Goal: Obtain resource: Download file/media

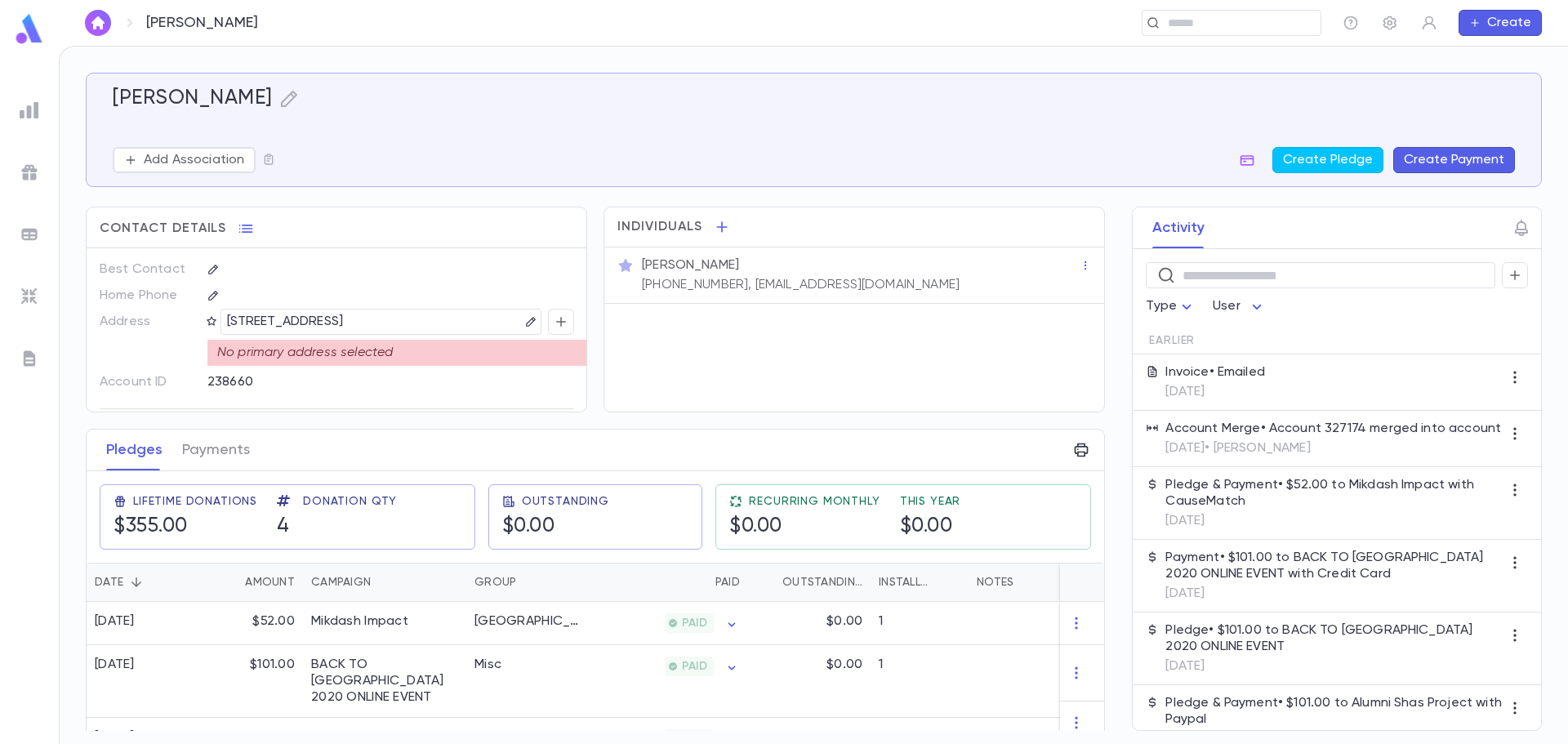
scroll to position [65, 0]
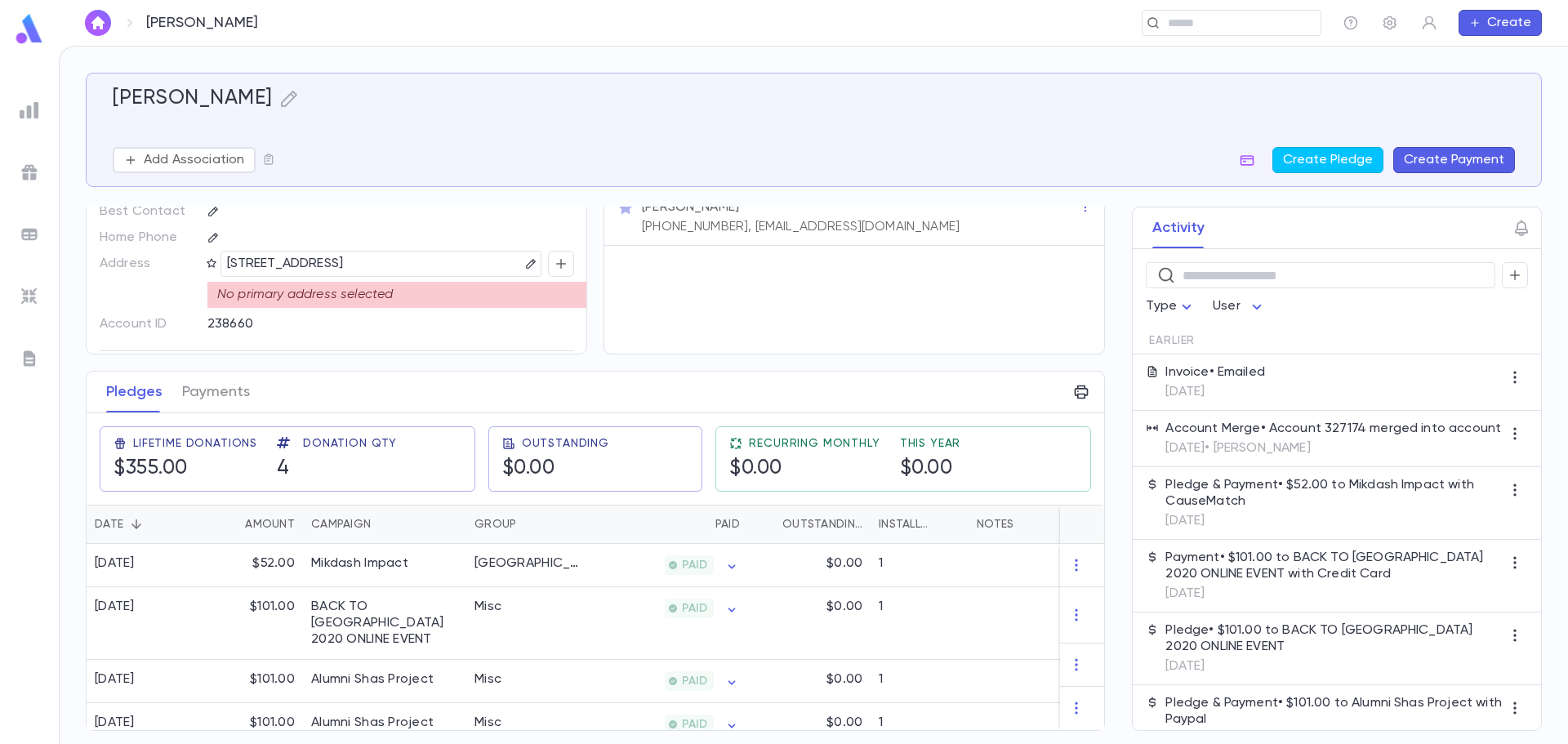
click at [15, 106] on div at bounding box center [29, 110] width 29 height 29
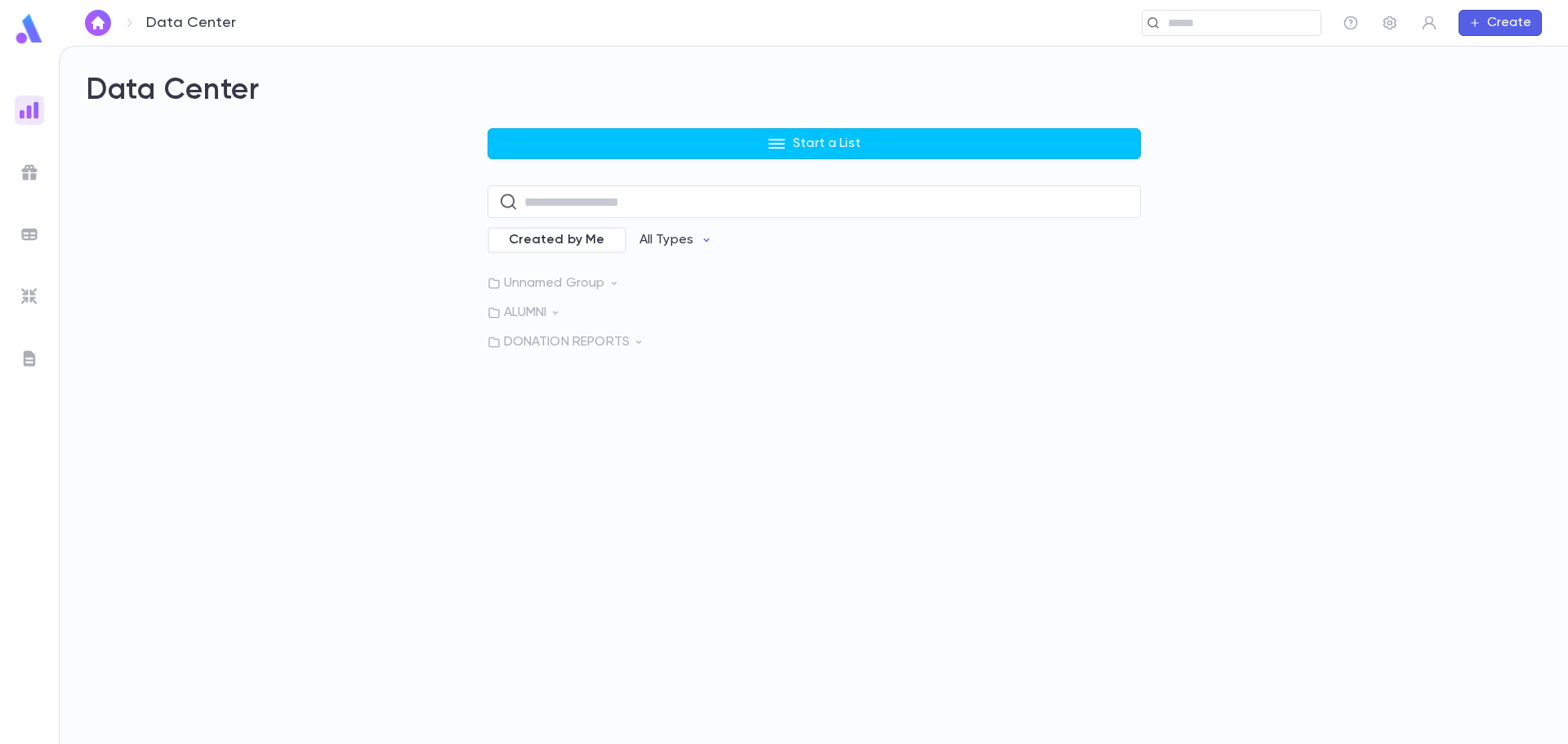
click at [709, 136] on button "Start a List" at bounding box center [813, 144] width 653 height 31
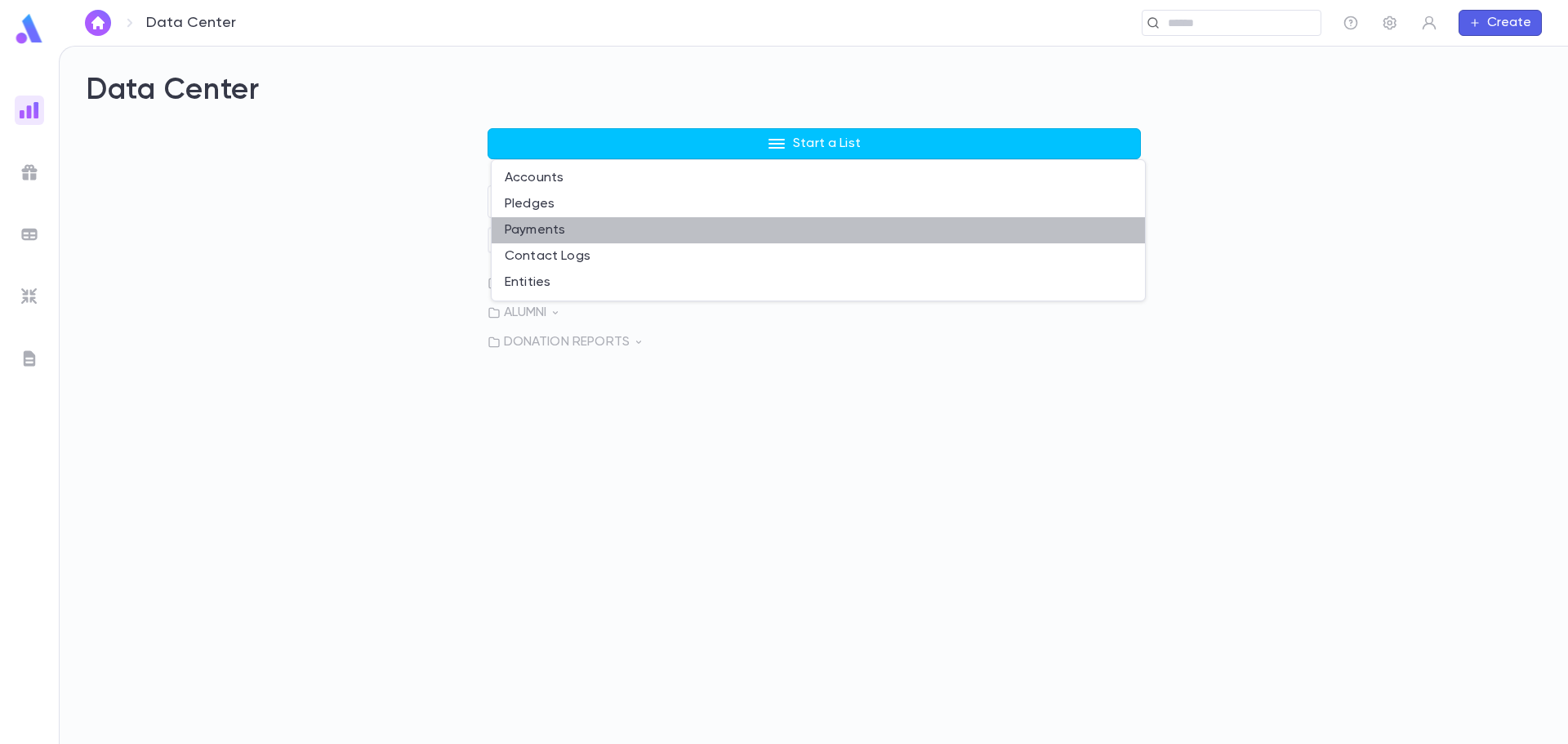
click at [628, 238] on li "Payments" at bounding box center [818, 230] width 653 height 26
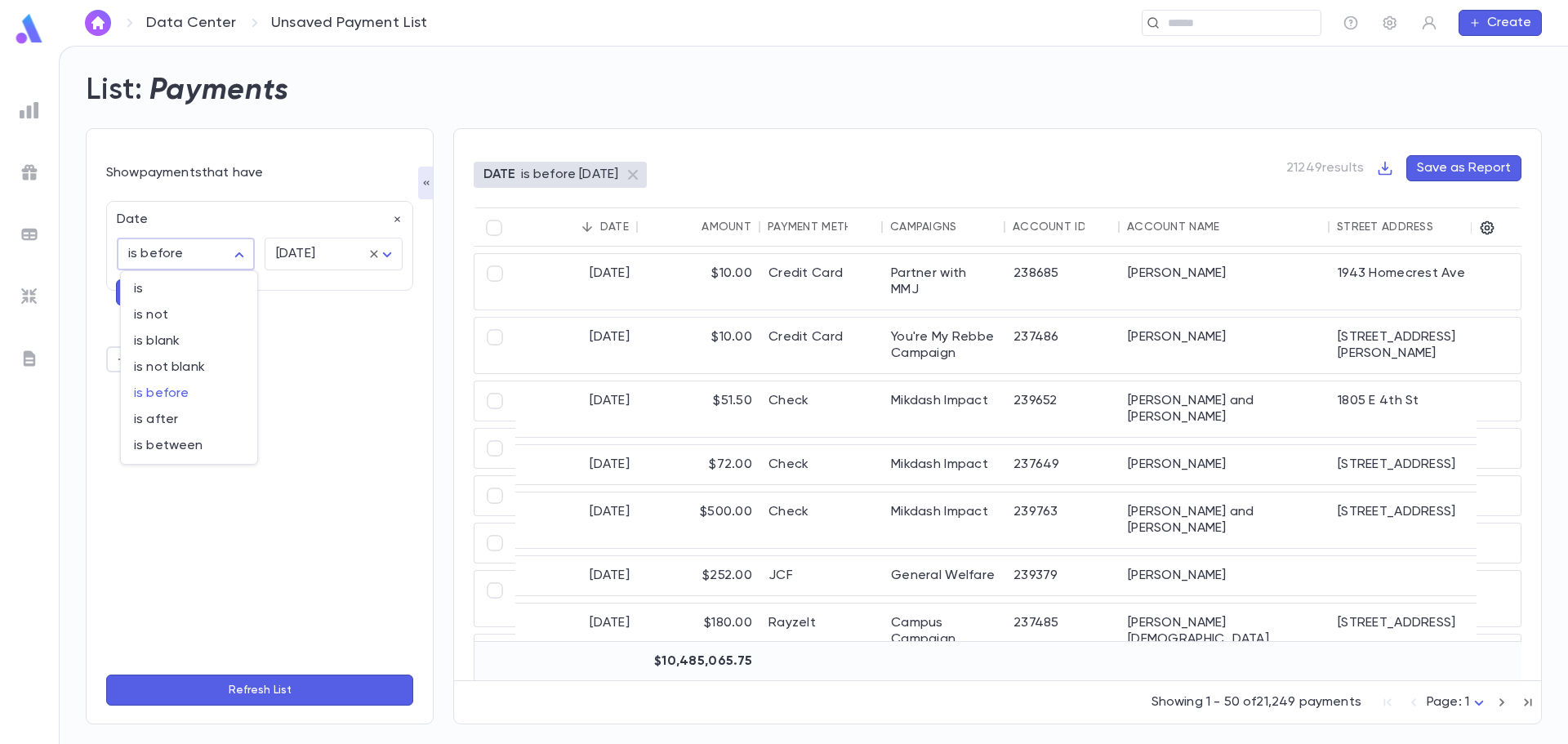
click at [240, 248] on body "Data Center Unsaved Payment List ​ Create List: Payments Show payments that hav…" at bounding box center [784, 394] width 1568 height 698
click at [191, 446] on span "is between" at bounding box center [188, 446] width 110 height 16
type input "*******"
click at [225, 296] on icon "Choose date" at bounding box center [223, 296] width 15 height 16
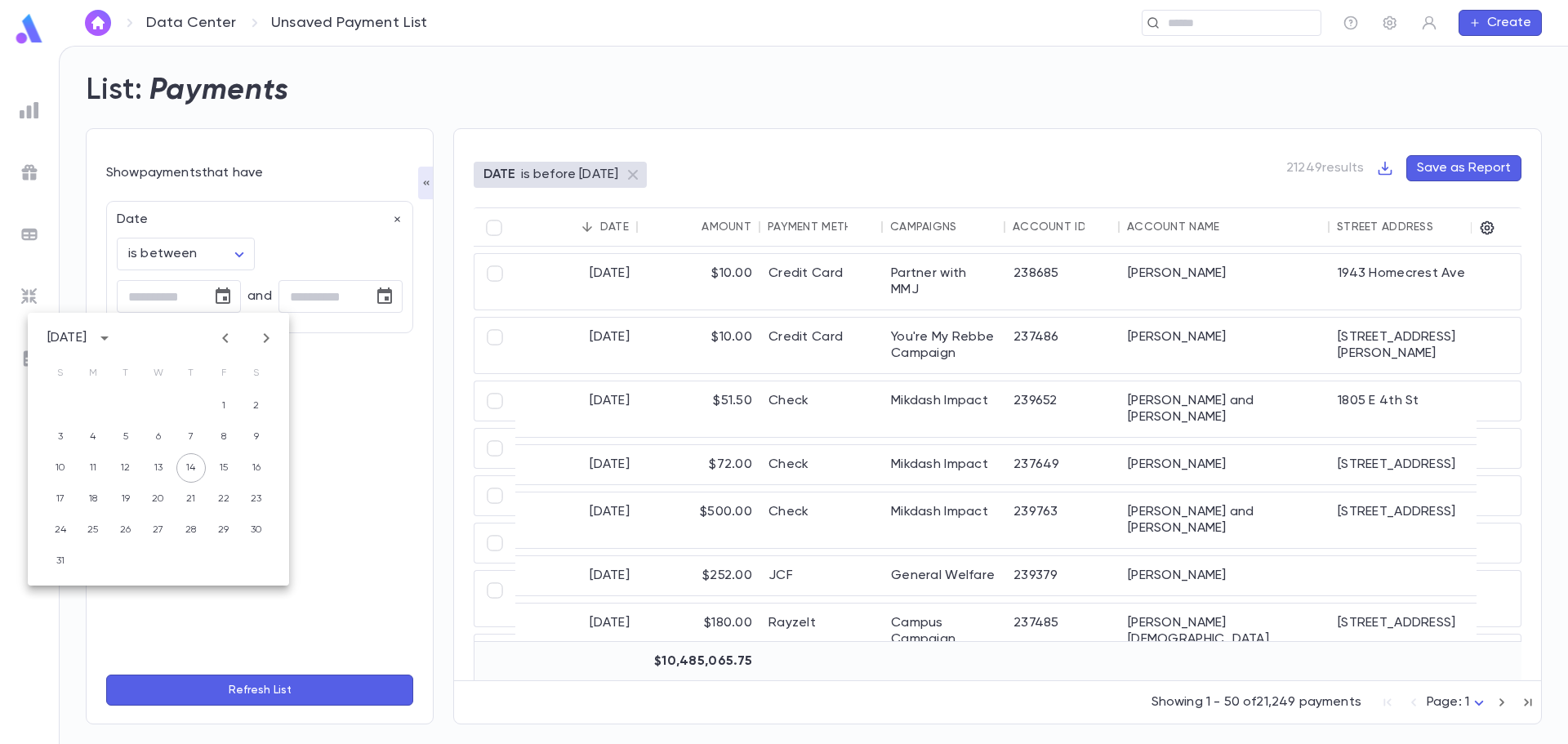
click at [221, 341] on icon "Previous month" at bounding box center [226, 338] width 20 height 20
click at [129, 408] on button "1" at bounding box center [126, 406] width 29 height 29
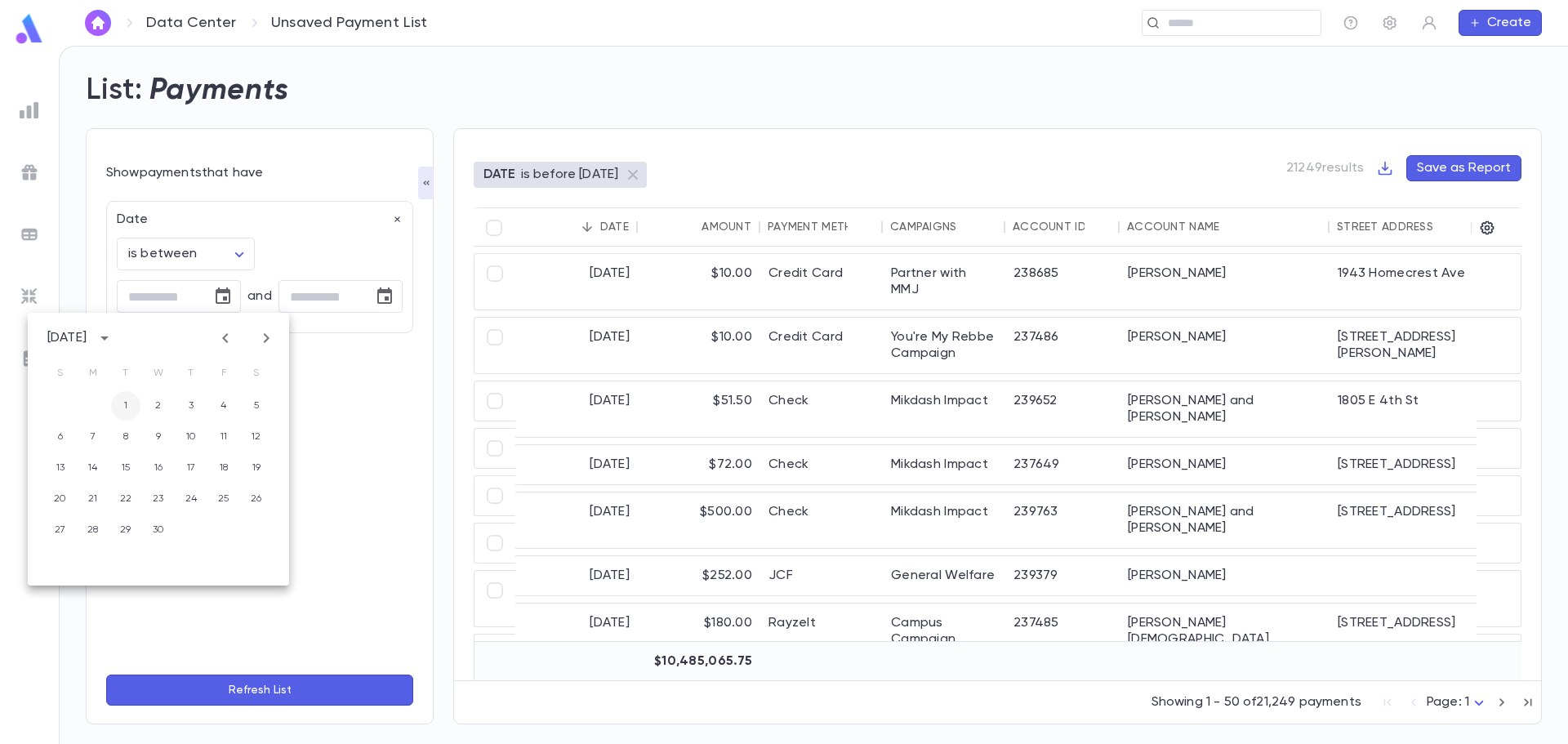
type input "**********"
click at [377, 302] on icon "Choose date" at bounding box center [384, 296] width 15 height 16
click at [363, 410] on div "1 2" at bounding box center [320, 406] width 261 height 29
click at [393, 341] on icon "Previous month" at bounding box center [387, 338] width 20 height 20
click at [347, 530] on button "31" at bounding box center [352, 530] width 29 height 29
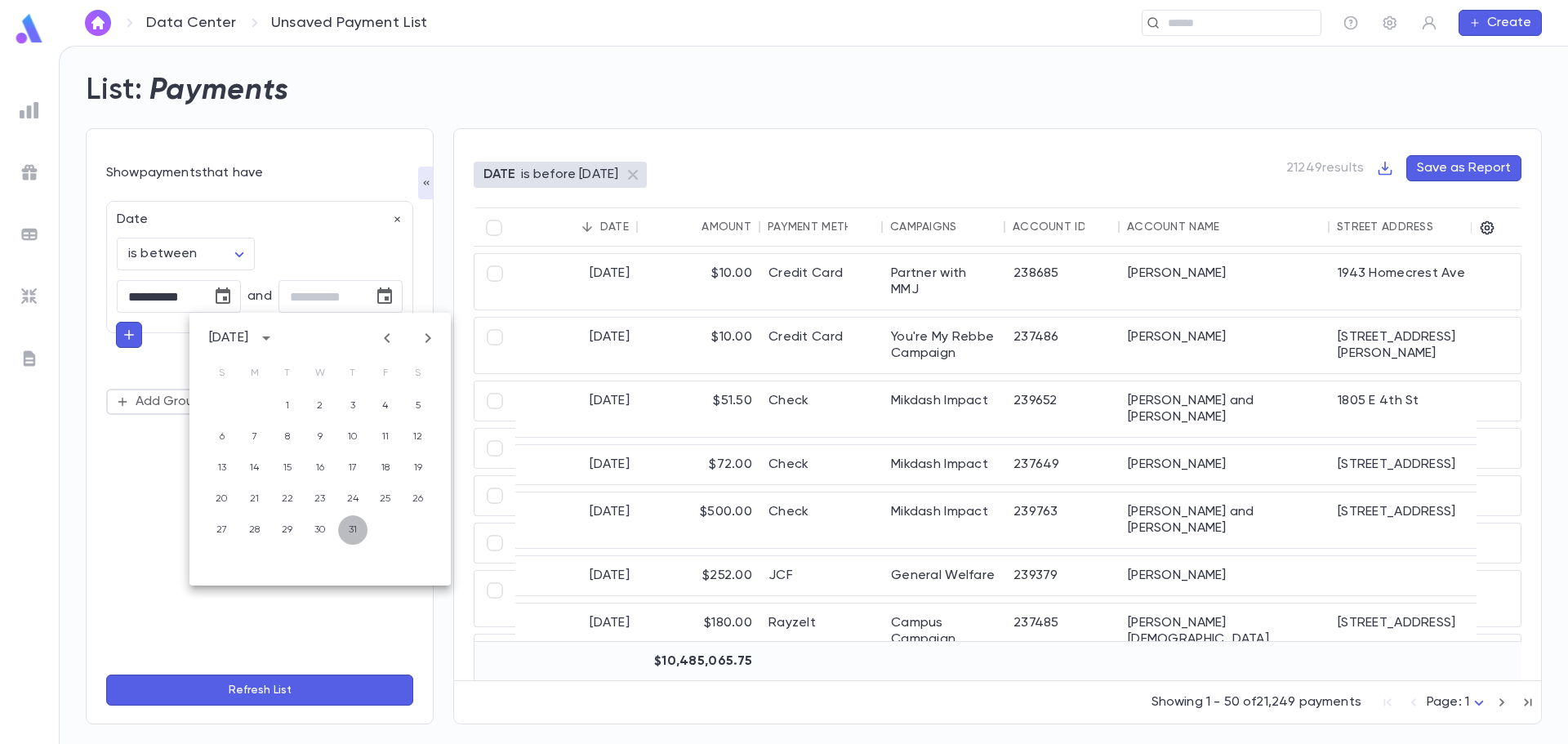
type input "**********"
click at [348, 692] on button "Refresh List" at bounding box center [260, 690] width 307 height 31
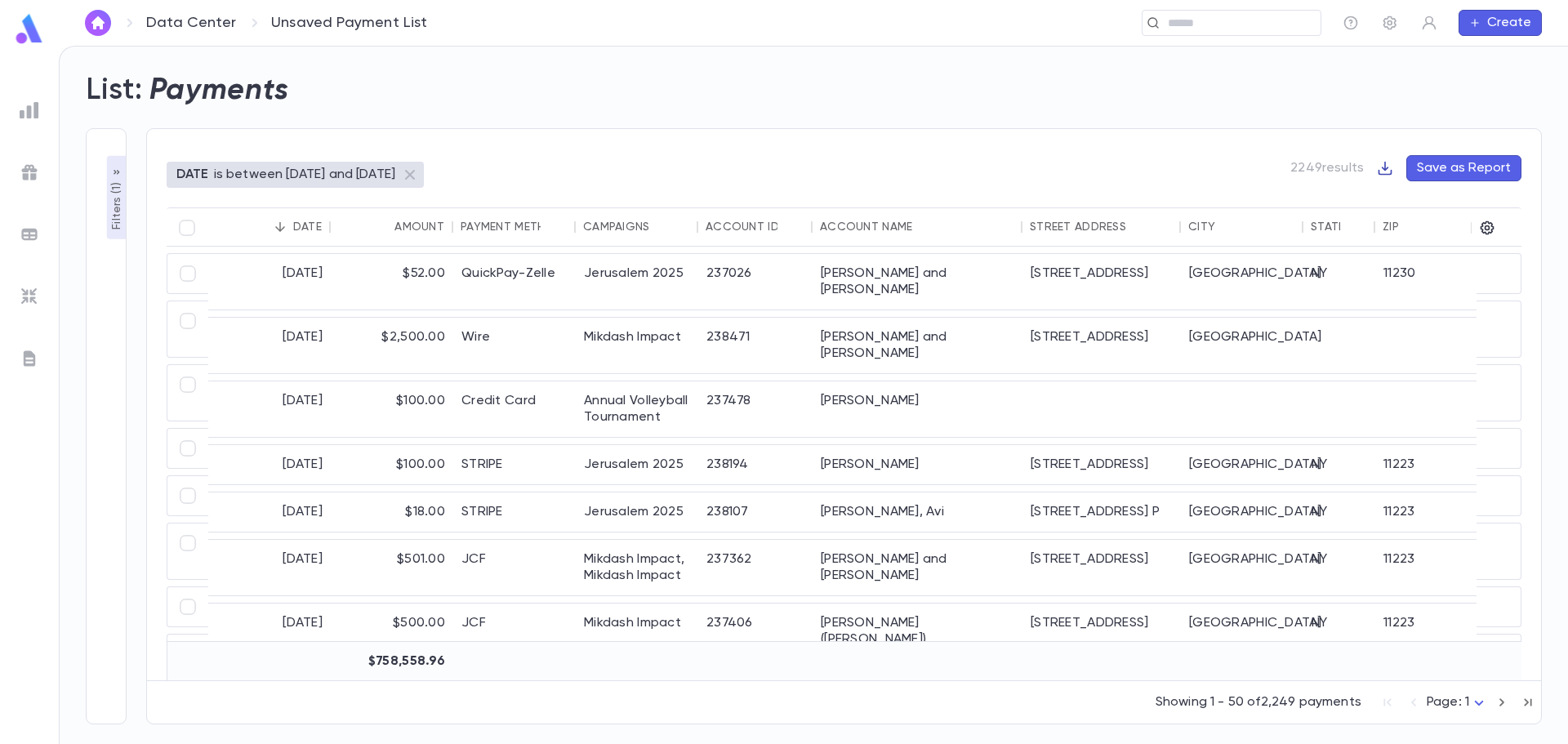
click at [1387, 169] on icon "button" at bounding box center [1385, 168] width 14 height 14
click at [1422, 209] on li "Download CSV" at bounding box center [1441, 199] width 117 height 26
